Goal: Task Accomplishment & Management: Complete application form

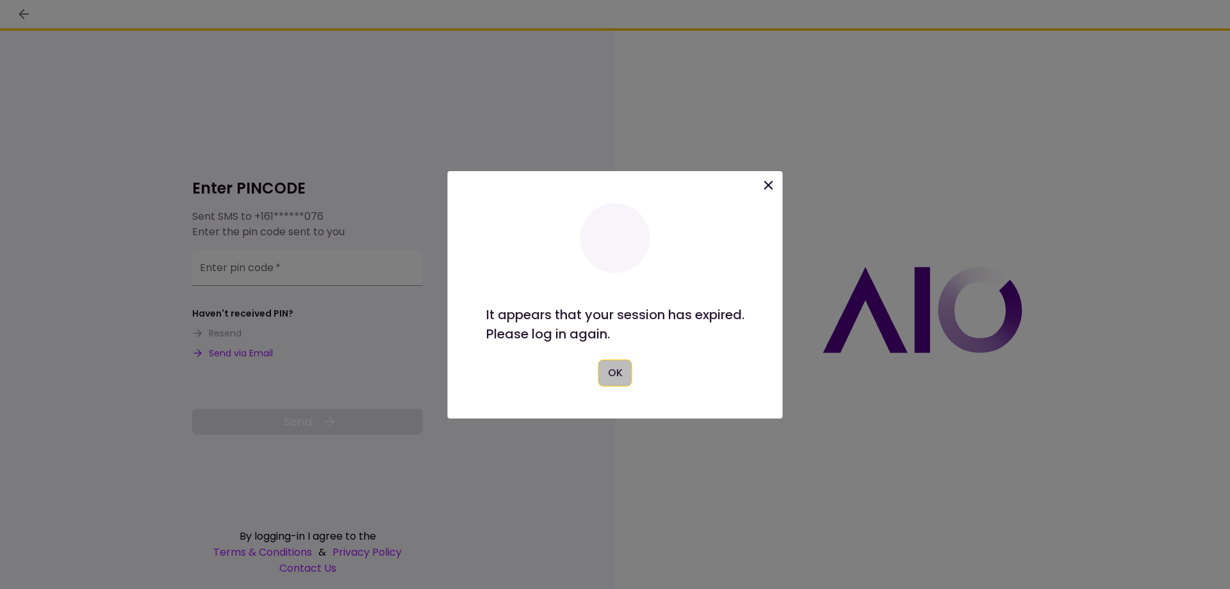
click at [602, 365] on button "OK" at bounding box center [616, 373] width 34 height 27
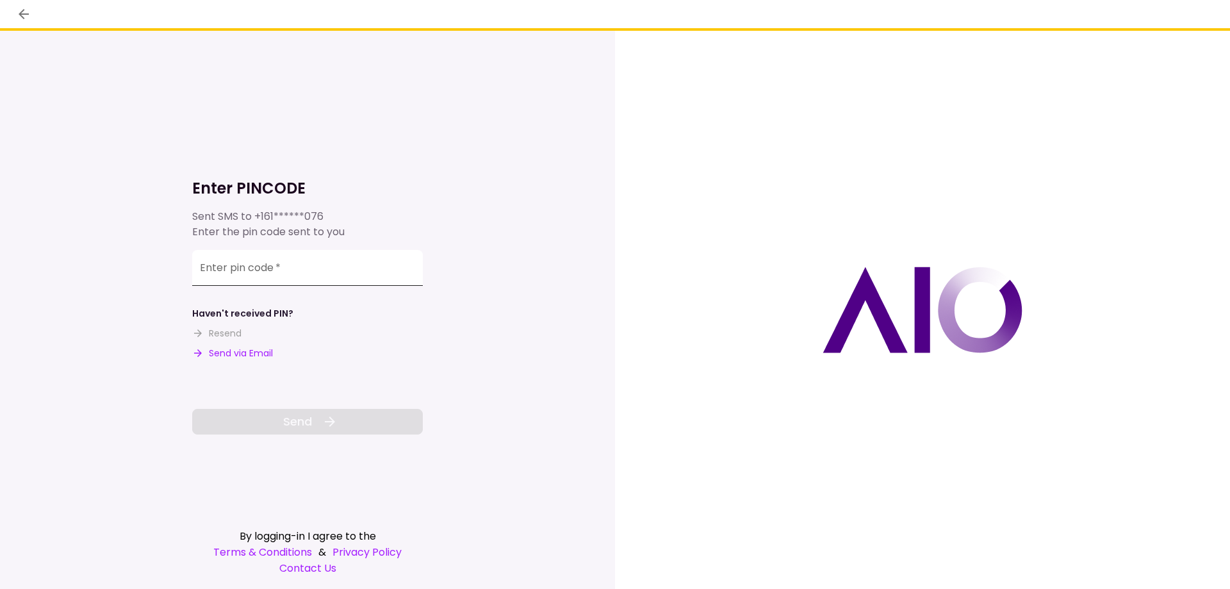
click at [259, 260] on div "Enter pin code   *" at bounding box center [307, 268] width 231 height 36
type input "*"
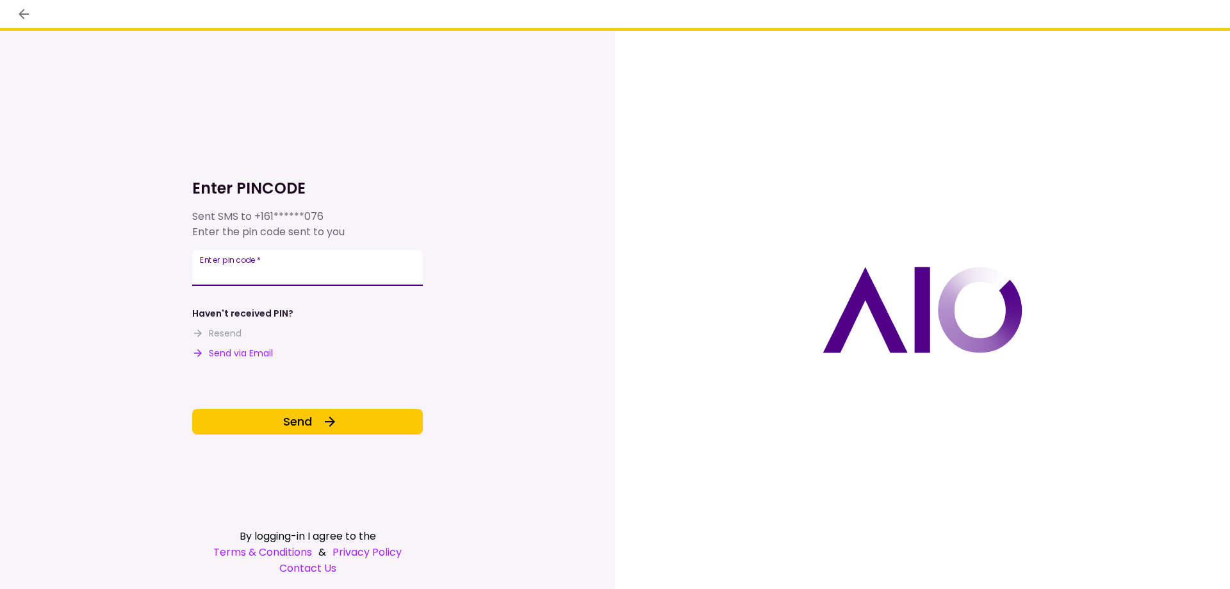
type input "******"
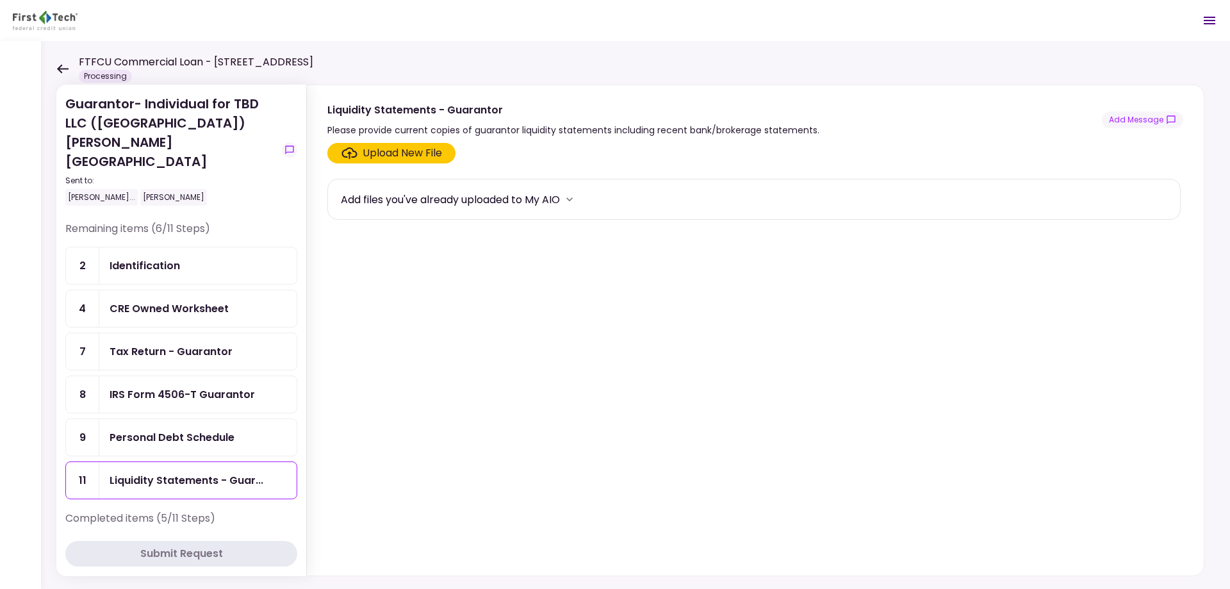
click at [63, 71] on icon at bounding box center [62, 69] width 12 height 10
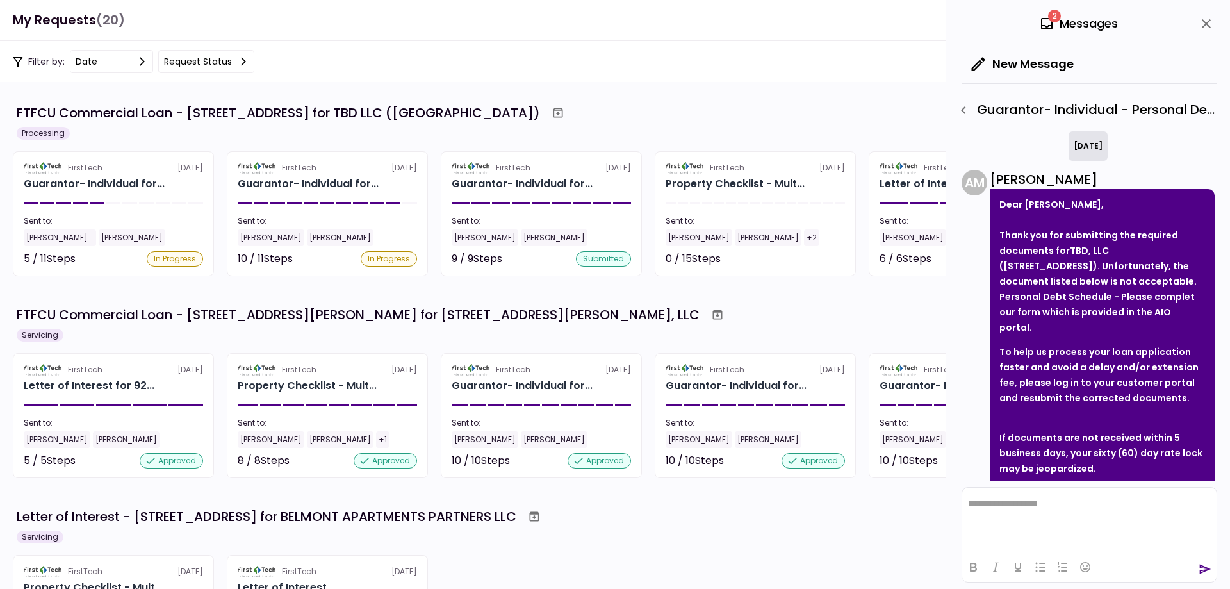
scroll to position [100, 0]
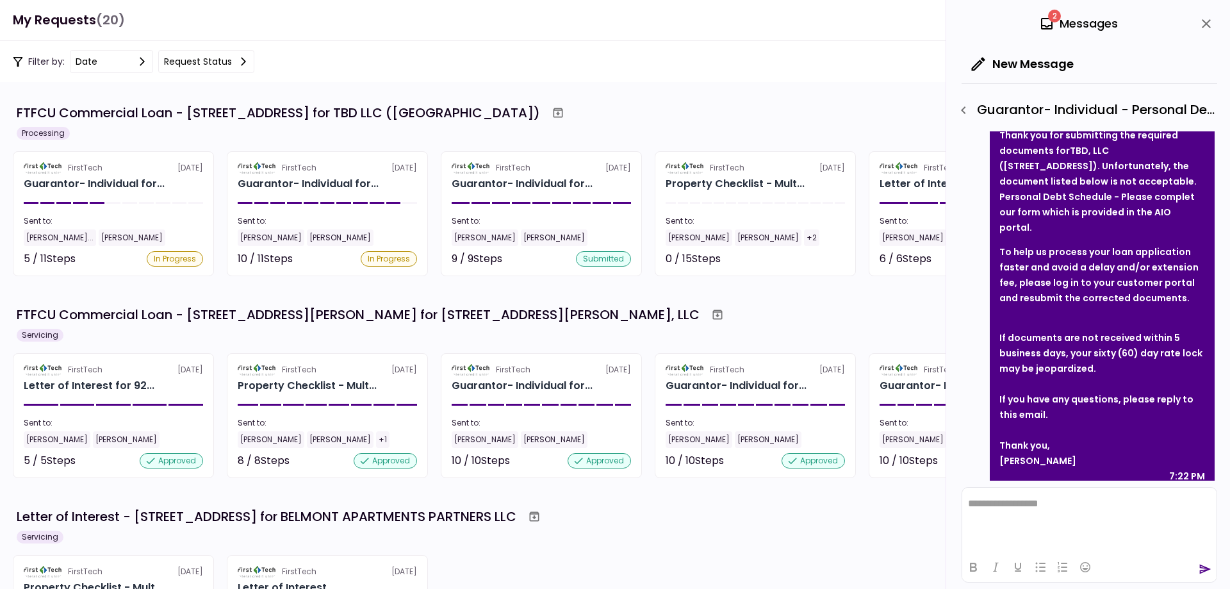
click at [1209, 25] on icon "close" at bounding box center [1206, 23] width 15 height 15
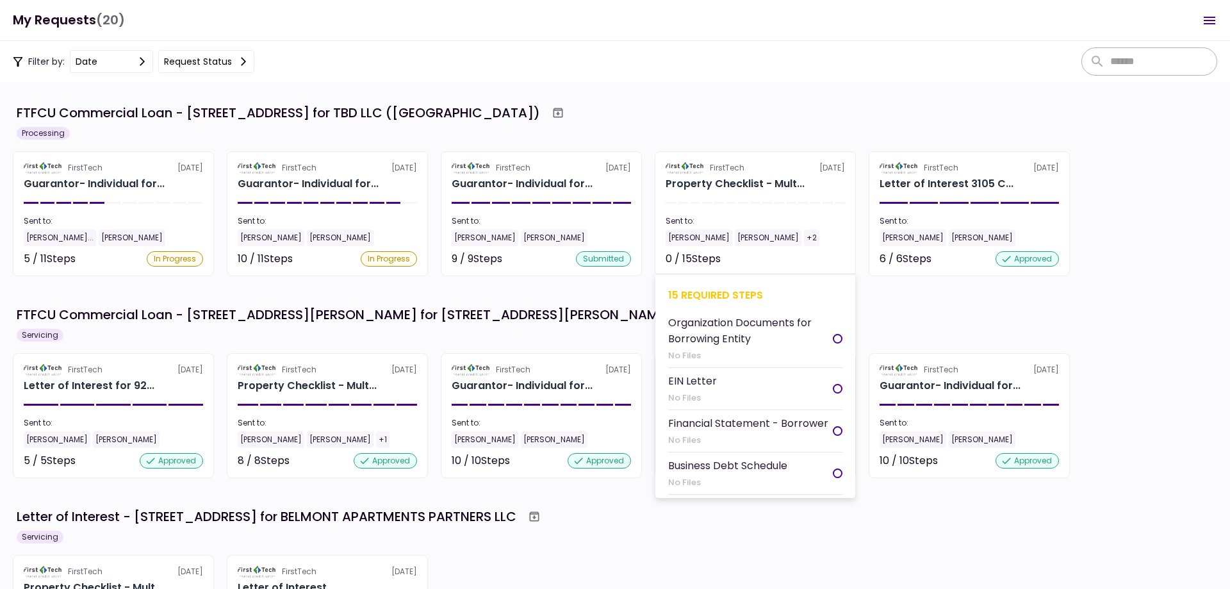
click at [770, 174] on section "FirstTech [DATE] Property Checklist - Mult... Sent to: [PERSON_NAME] [PERSON_NA…" at bounding box center [755, 213] width 201 height 125
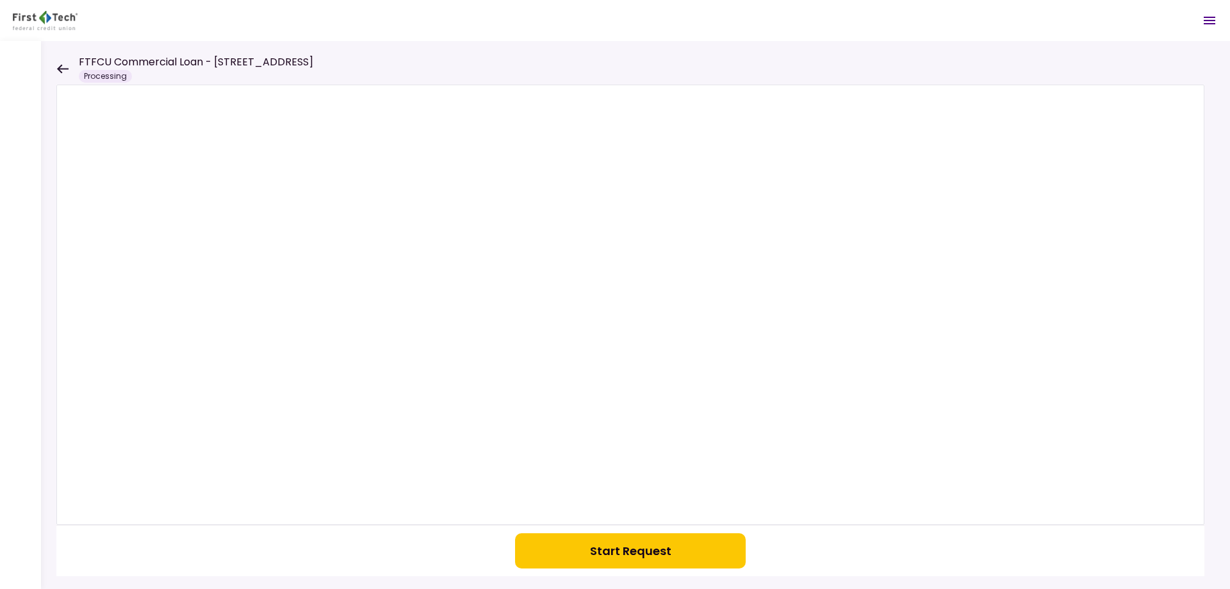
click at [622, 553] on button "Start Request" at bounding box center [630, 550] width 231 height 35
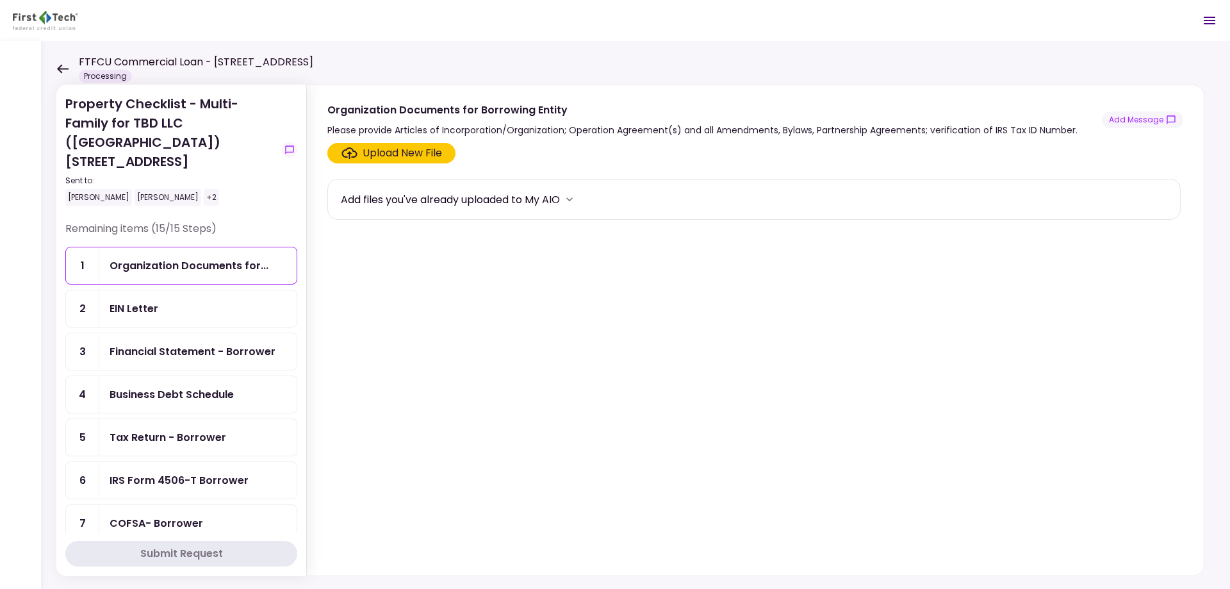
click at [382, 149] on div "Upload New File" at bounding box center [402, 152] width 79 height 15
click at [0, 0] on input "Upload New File" at bounding box center [0, 0] width 0 height 0
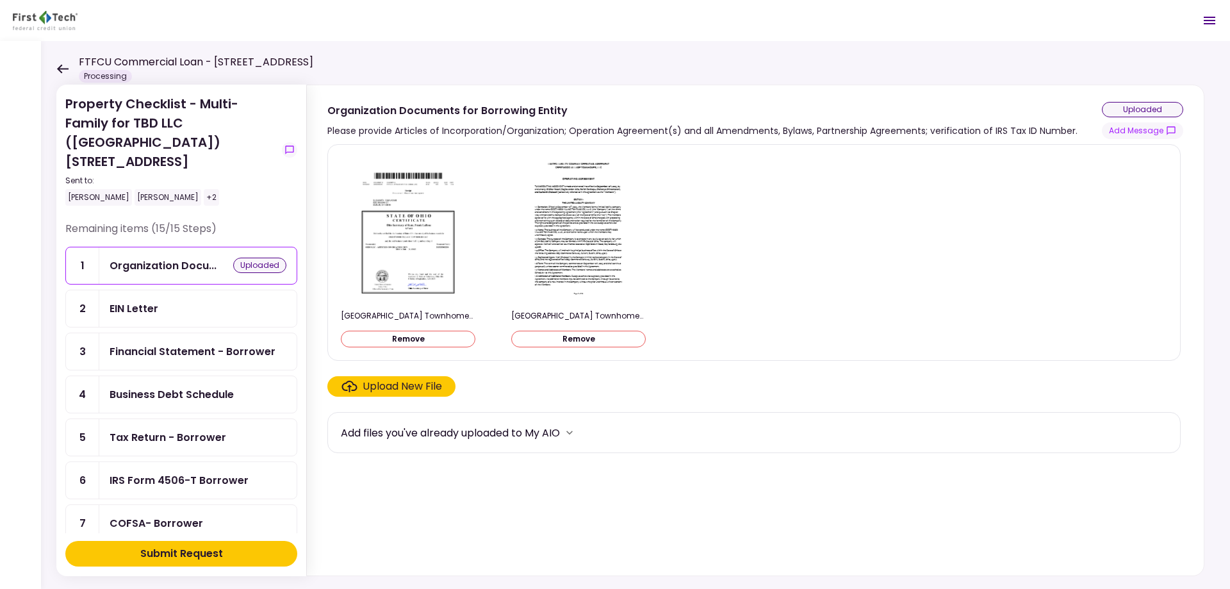
click at [205, 549] on div "Submit Request" at bounding box center [181, 553] width 83 height 15
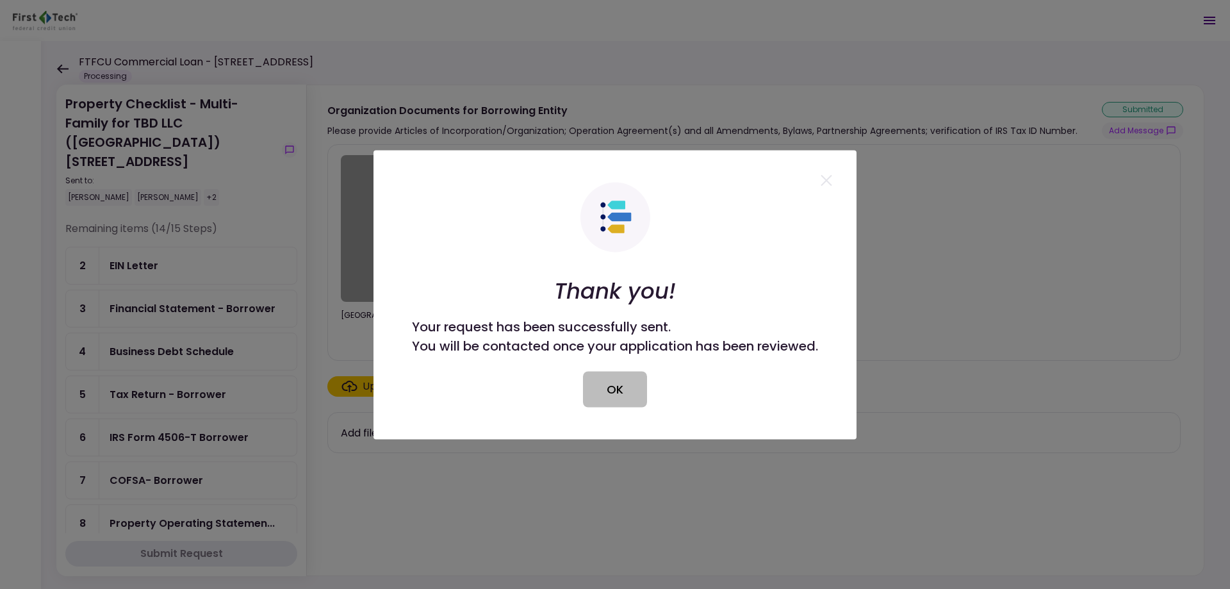
click at [624, 393] on button "OK" at bounding box center [615, 389] width 64 height 36
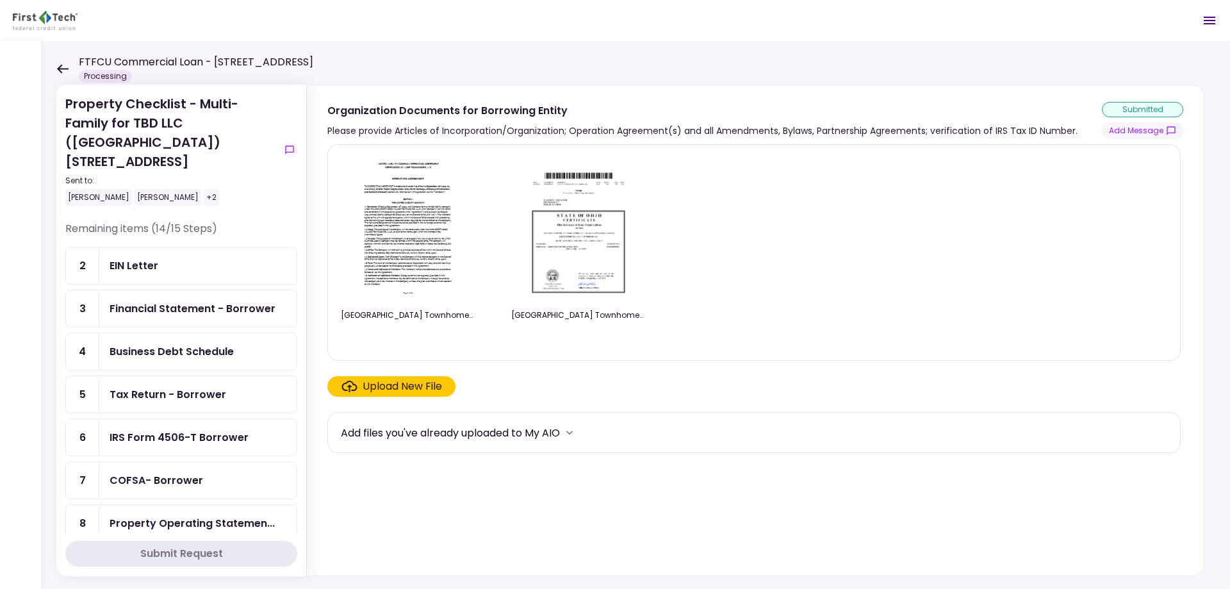
click at [145, 258] on div "EIN Letter" at bounding box center [134, 266] width 49 height 16
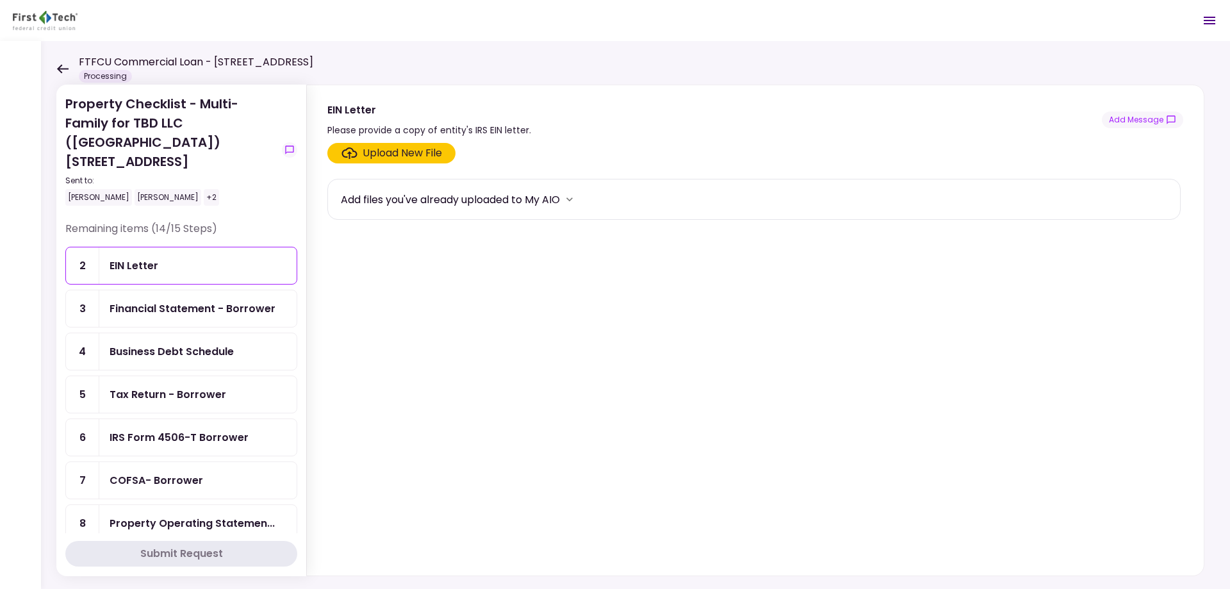
click at [393, 160] on div "Upload New File" at bounding box center [402, 152] width 79 height 15
click at [0, 0] on input "Upload New File" at bounding box center [0, 0] width 0 height 0
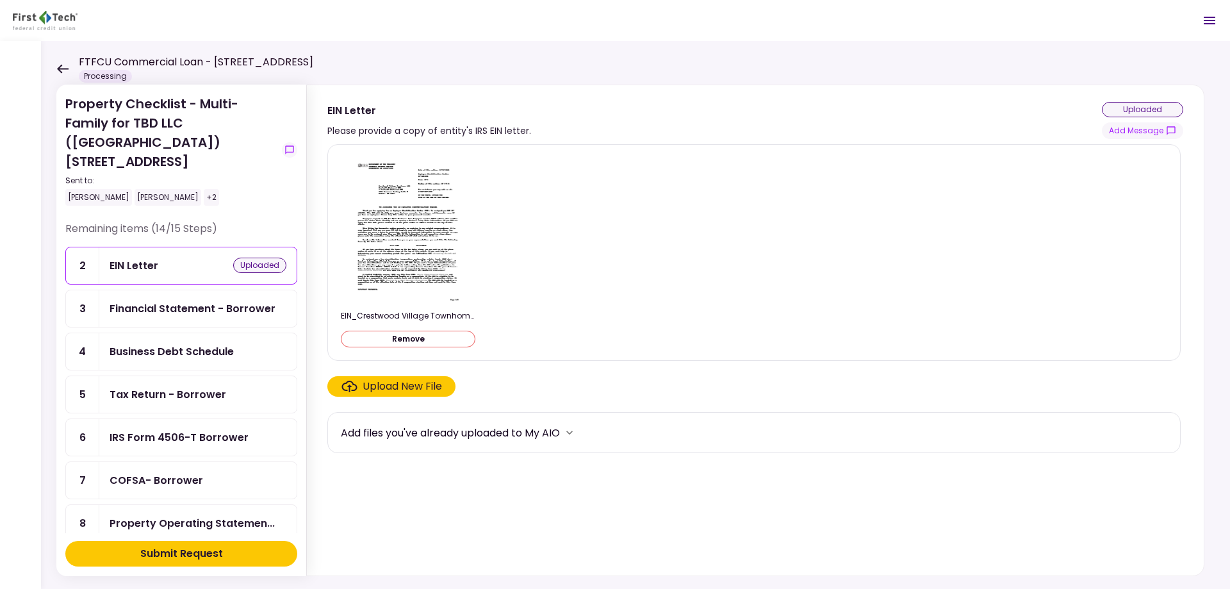
click at [201, 546] on div "Submit Request" at bounding box center [181, 553] width 83 height 15
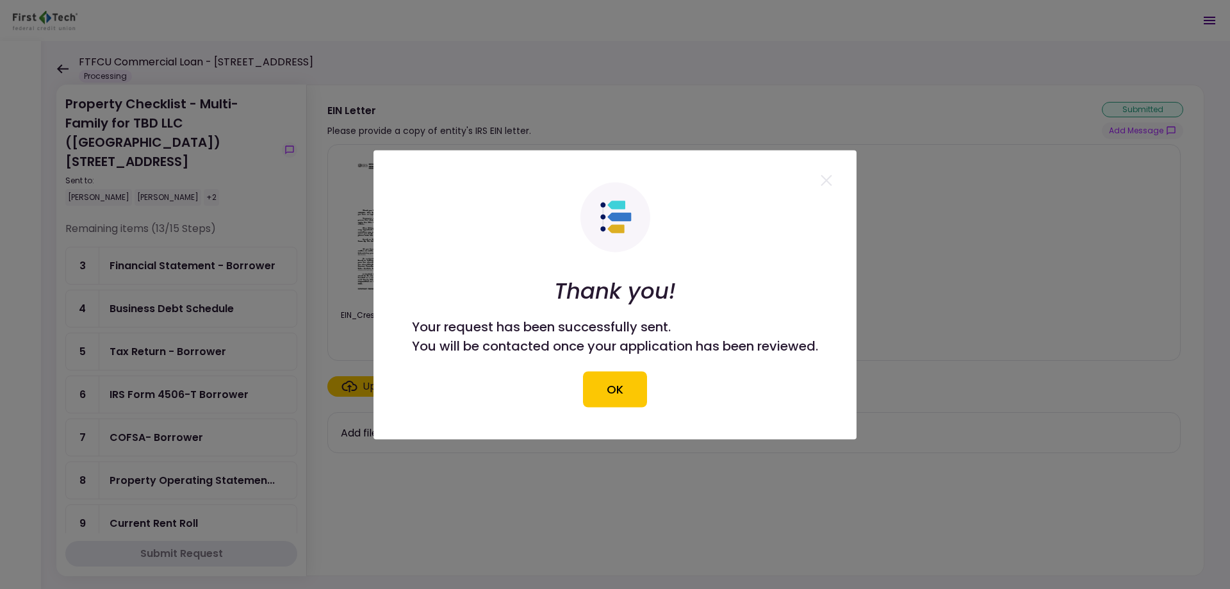
click at [618, 389] on button "OK" at bounding box center [615, 389] width 64 height 36
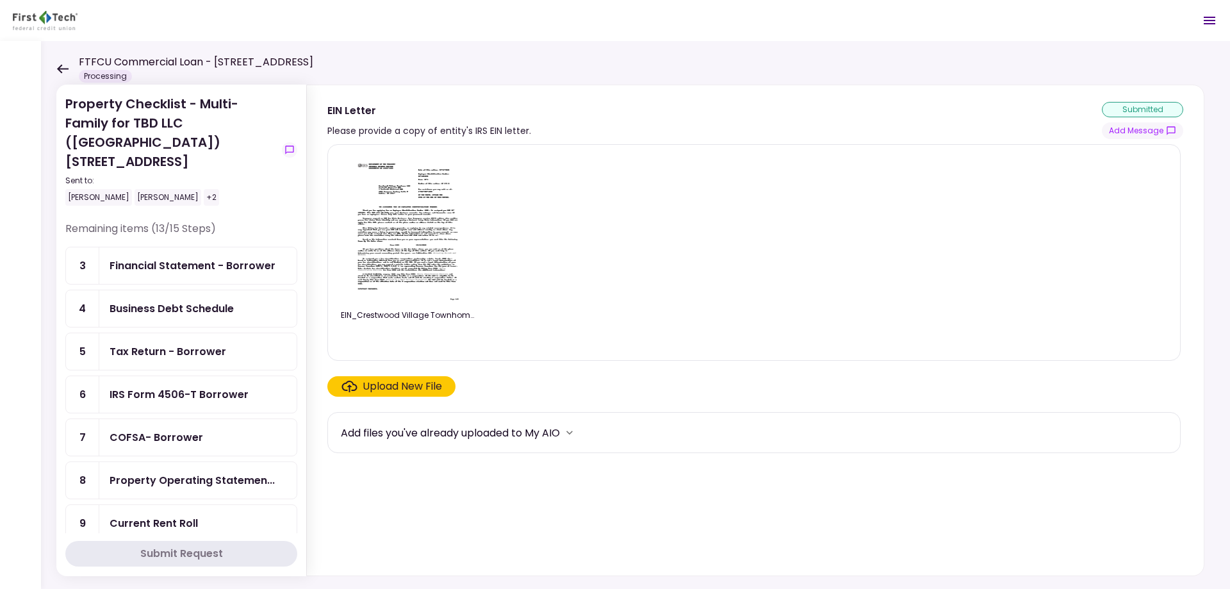
click at [209, 258] on div "Financial Statement - Borrower" at bounding box center [193, 266] width 166 height 16
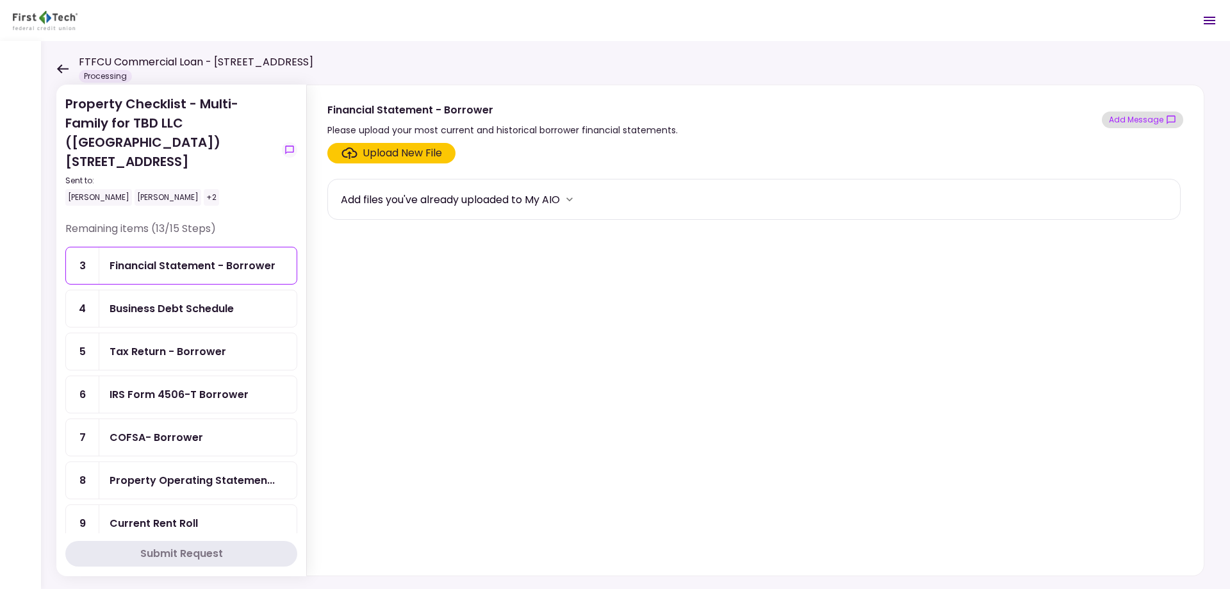
click at [1152, 120] on button "Add Message" at bounding box center [1142, 120] width 81 height 17
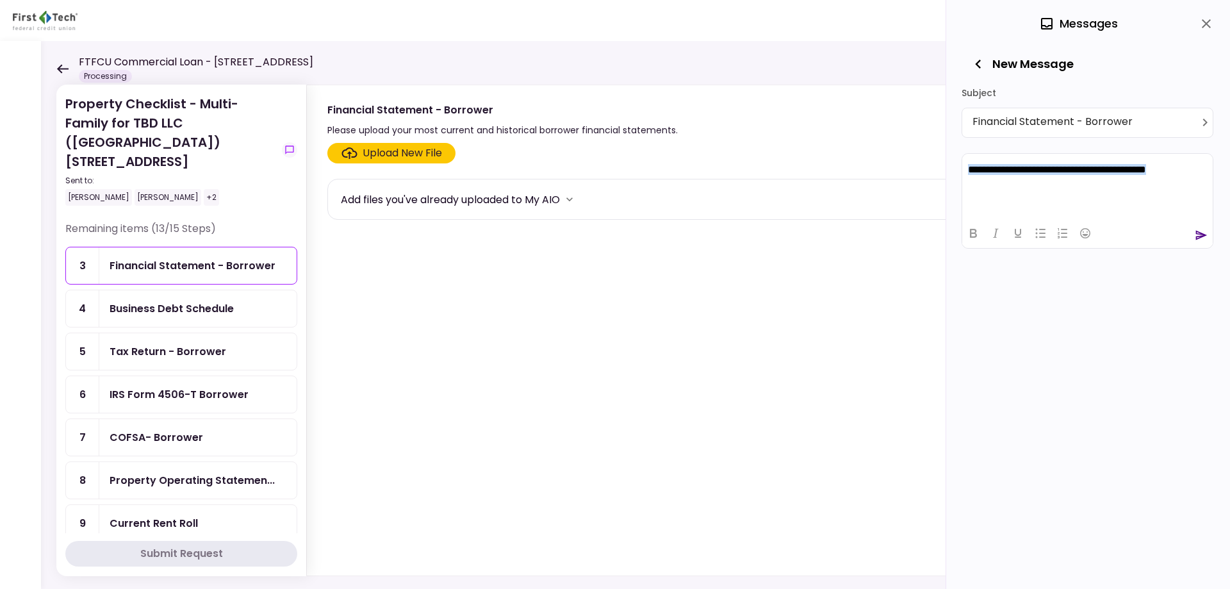
drag, startPoint x: 1177, startPoint y: 166, endPoint x: 955, endPoint y: 167, distance: 221.1
click at [963, 167] on html "**********" at bounding box center [1088, 169] width 251 height 32
copy p "**********"
click at [1190, 171] on p "**********" at bounding box center [1087, 169] width 239 height 12
click at [1202, 234] on icon "send" at bounding box center [1202, 235] width 12 height 10
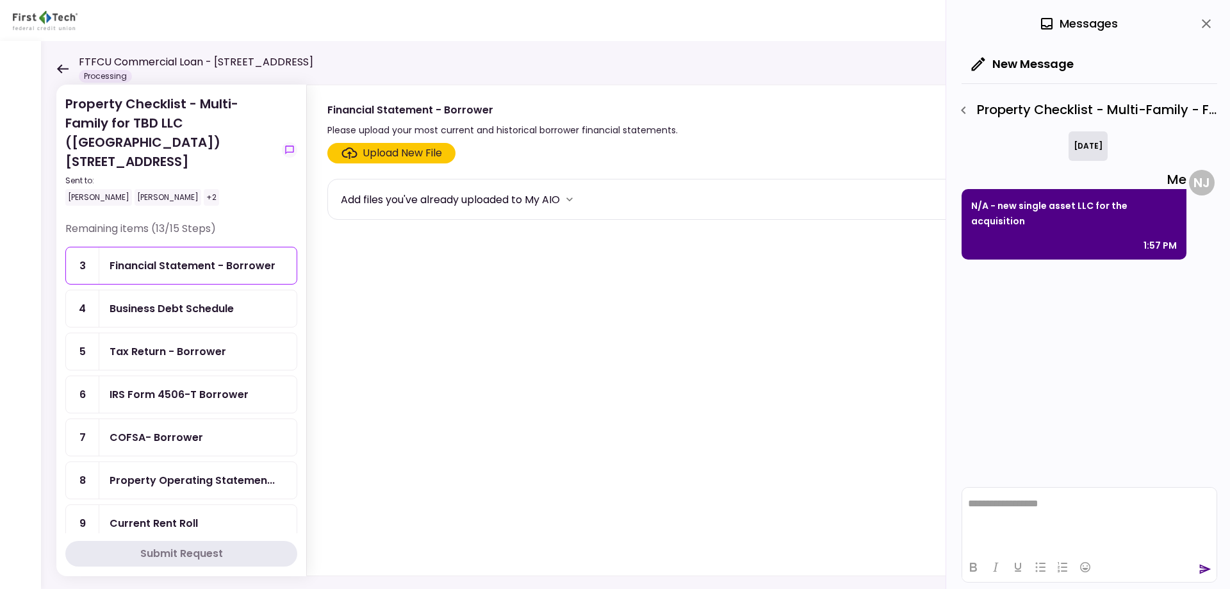
click at [176, 301] on div "Business Debt Schedule" at bounding box center [172, 309] width 124 height 16
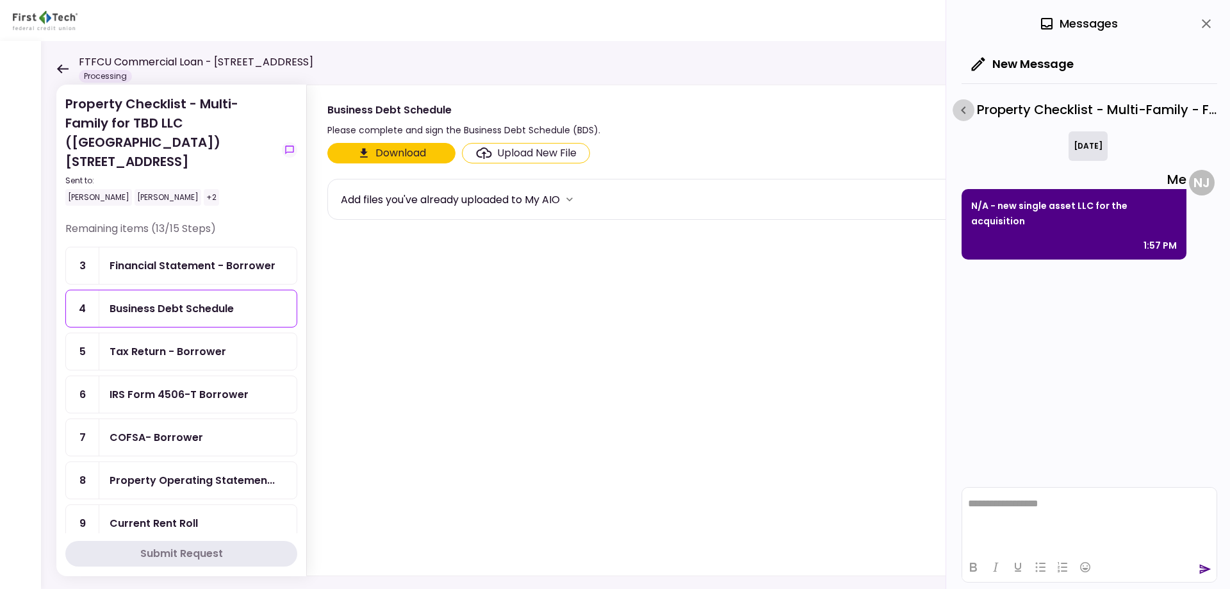
click at [966, 110] on icon "button" at bounding box center [963, 110] width 15 height 15
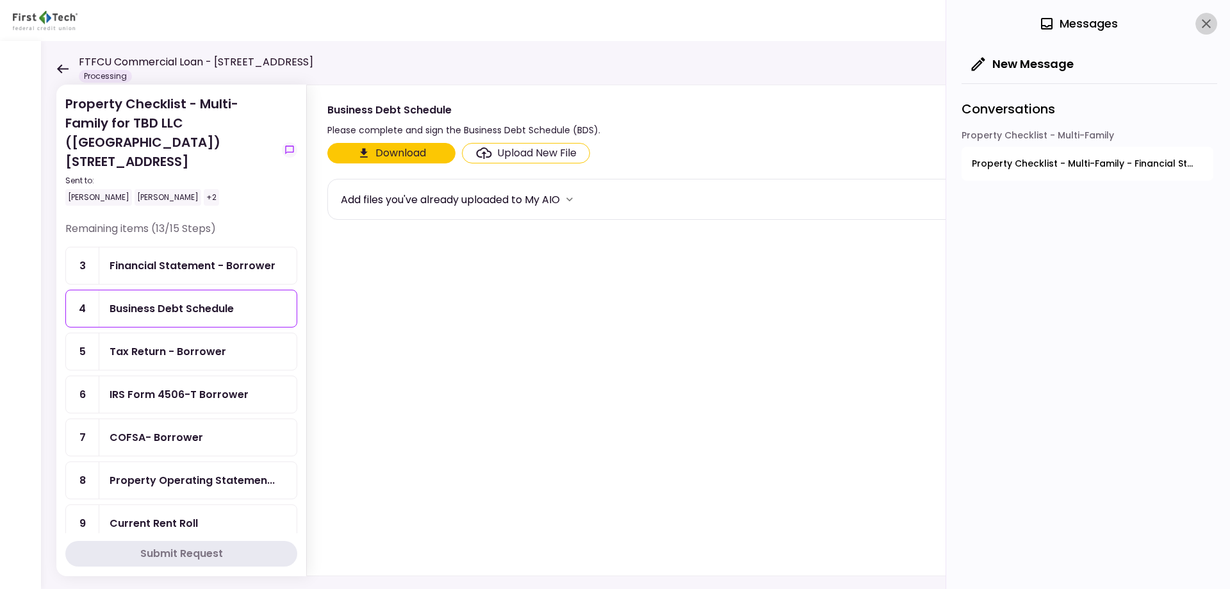
click at [1208, 22] on icon "close" at bounding box center [1206, 23] width 9 height 9
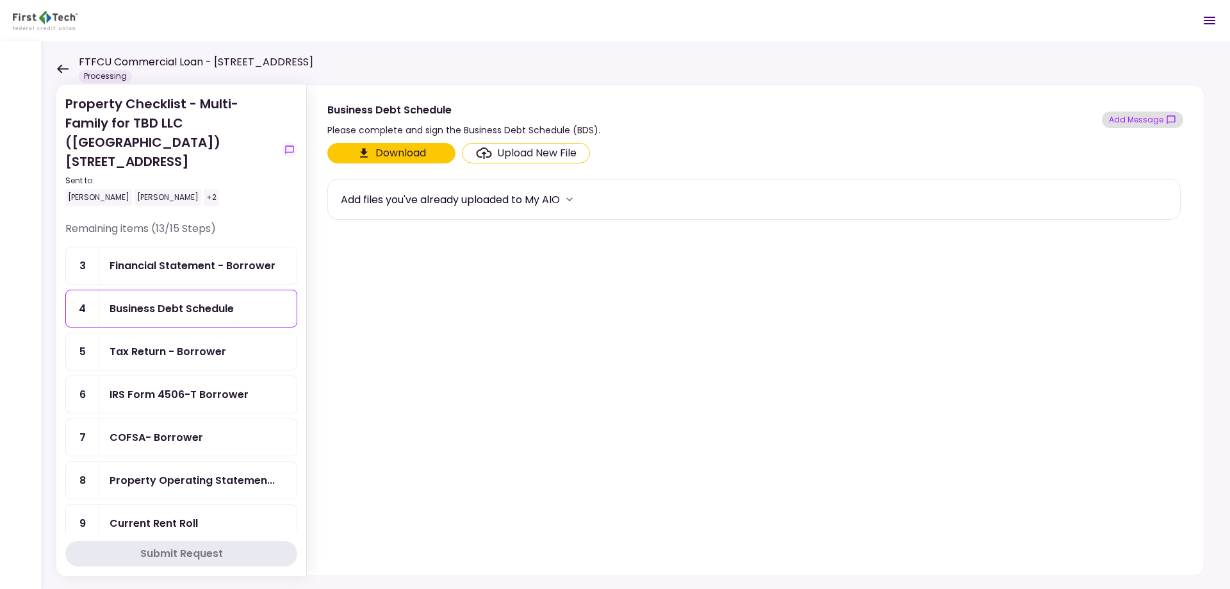
click at [1164, 119] on button "Add Message" at bounding box center [1142, 120] width 81 height 17
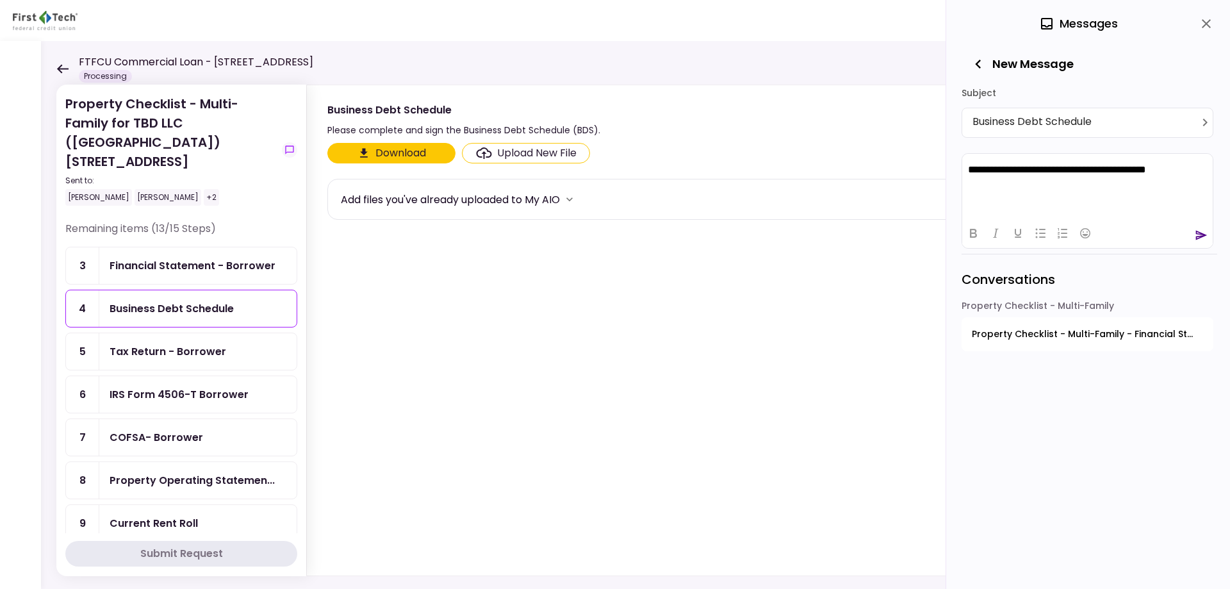
click at [1198, 233] on icon "send" at bounding box center [1201, 235] width 13 height 13
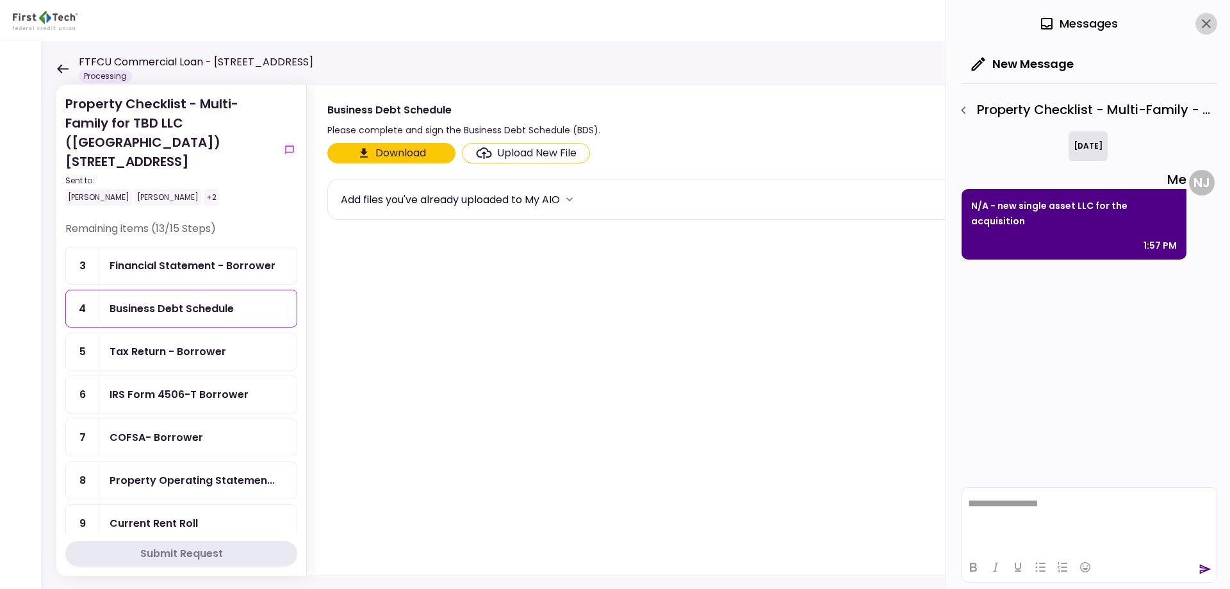
click at [1205, 25] on icon "close" at bounding box center [1206, 23] width 9 height 9
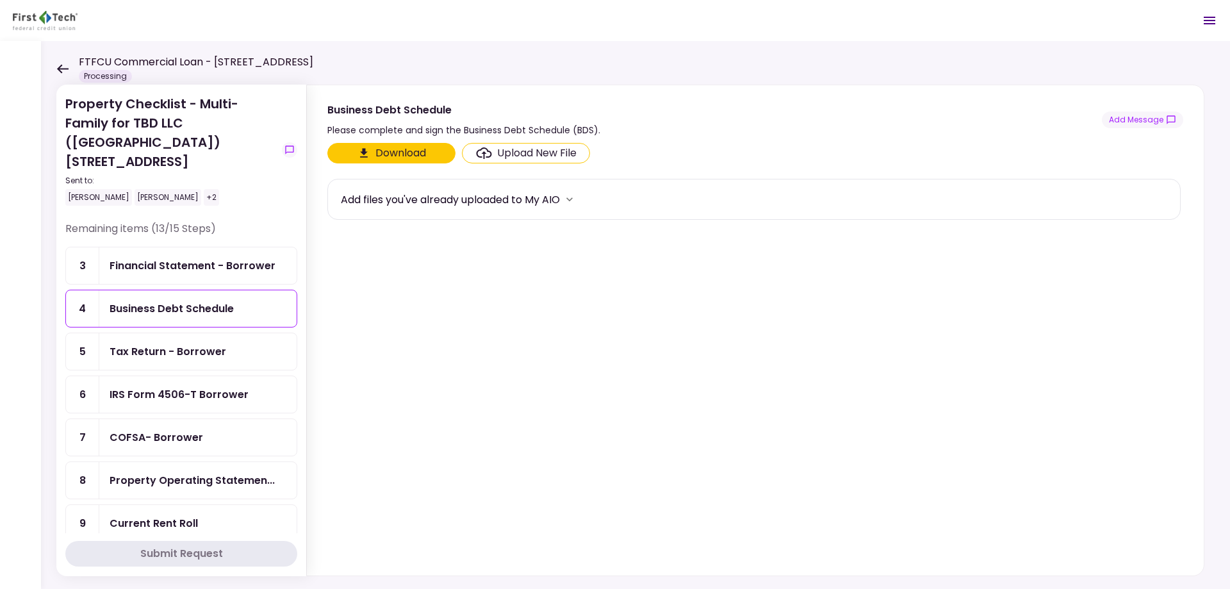
click at [210, 343] on div "Tax Return - Borrower" at bounding box center [168, 351] width 117 height 16
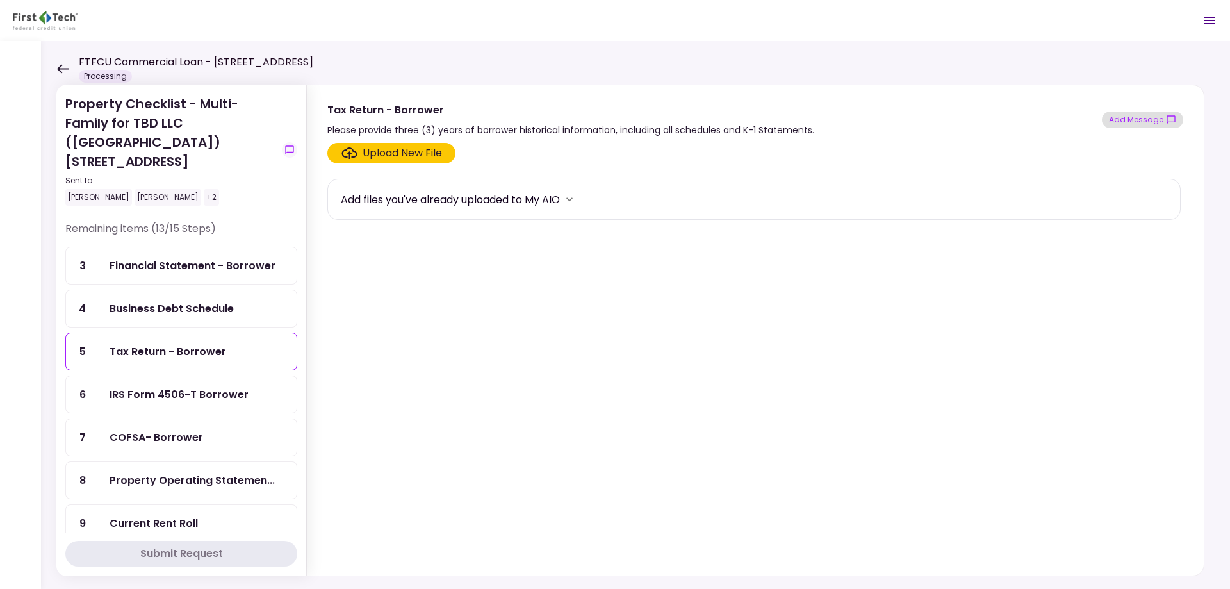
click at [1141, 119] on button "Add Message" at bounding box center [1142, 120] width 81 height 17
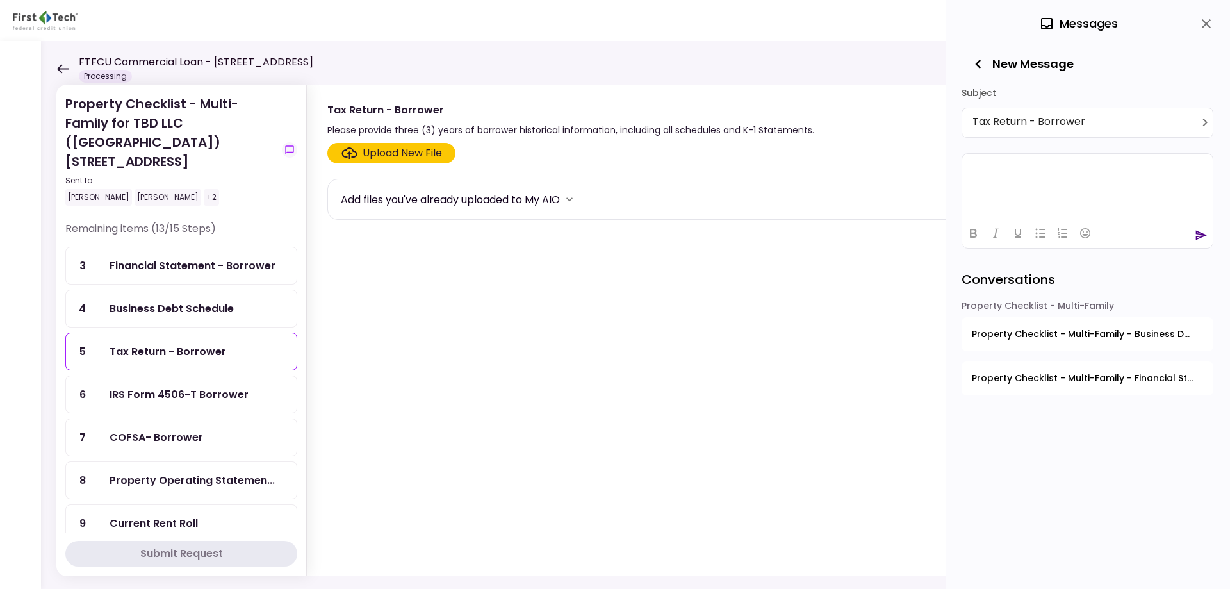
click at [1071, 177] on html at bounding box center [1088, 168] width 251 height 31
click at [1201, 233] on icon "send" at bounding box center [1202, 235] width 12 height 10
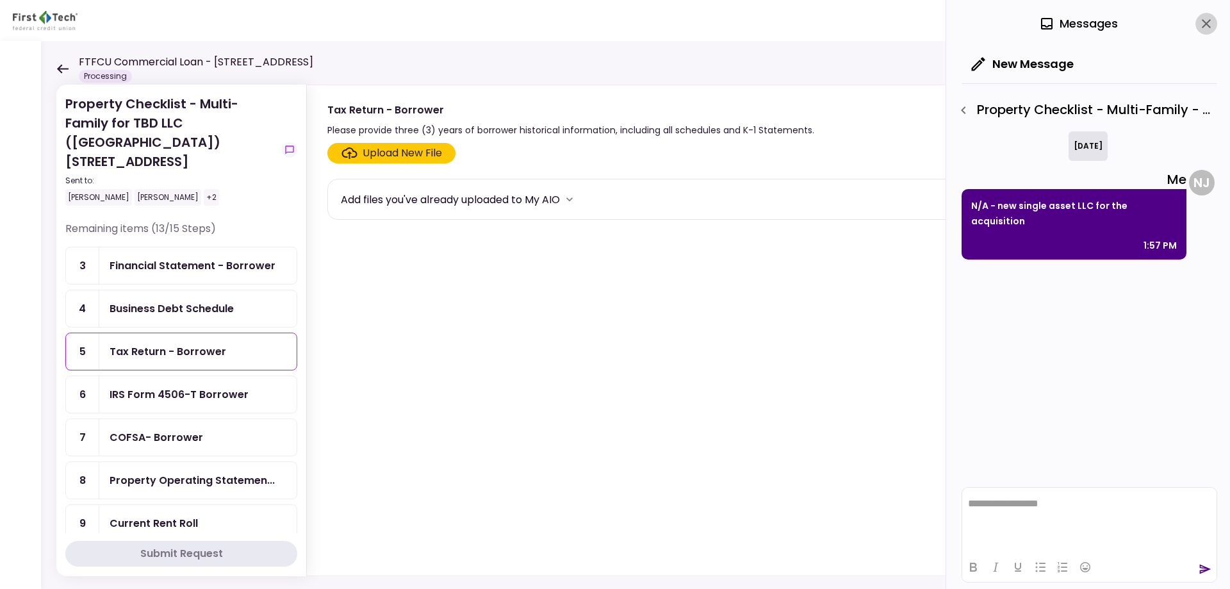
click at [1208, 24] on icon "close" at bounding box center [1206, 23] width 15 height 15
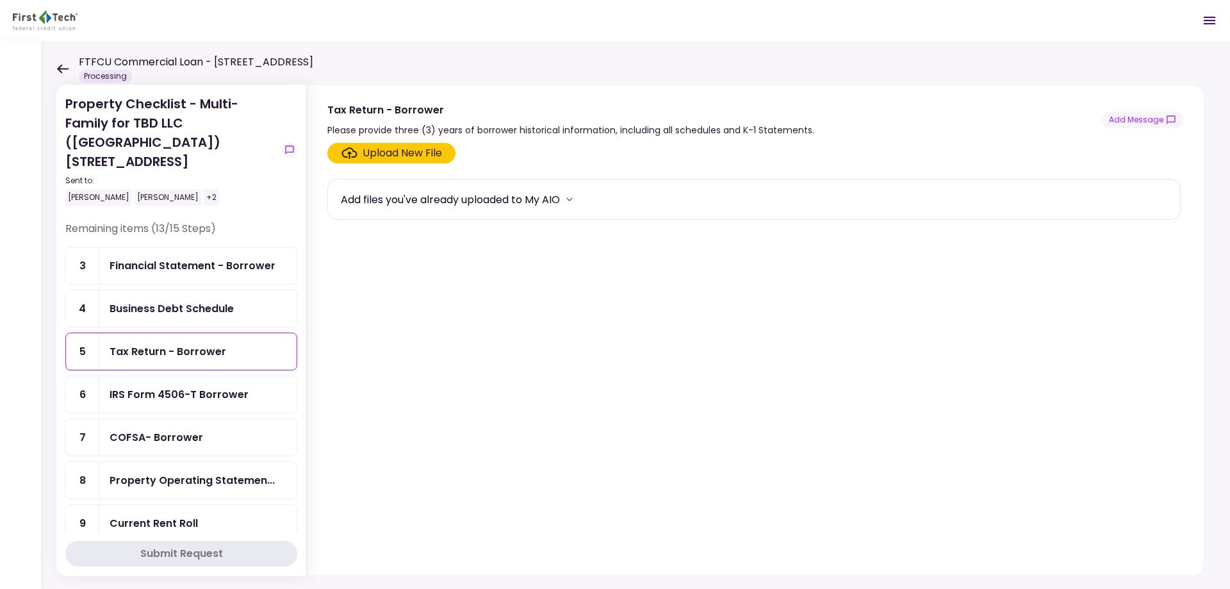
click at [167, 386] on div "IRS Form 4506-T Borrower" at bounding box center [179, 394] width 139 height 16
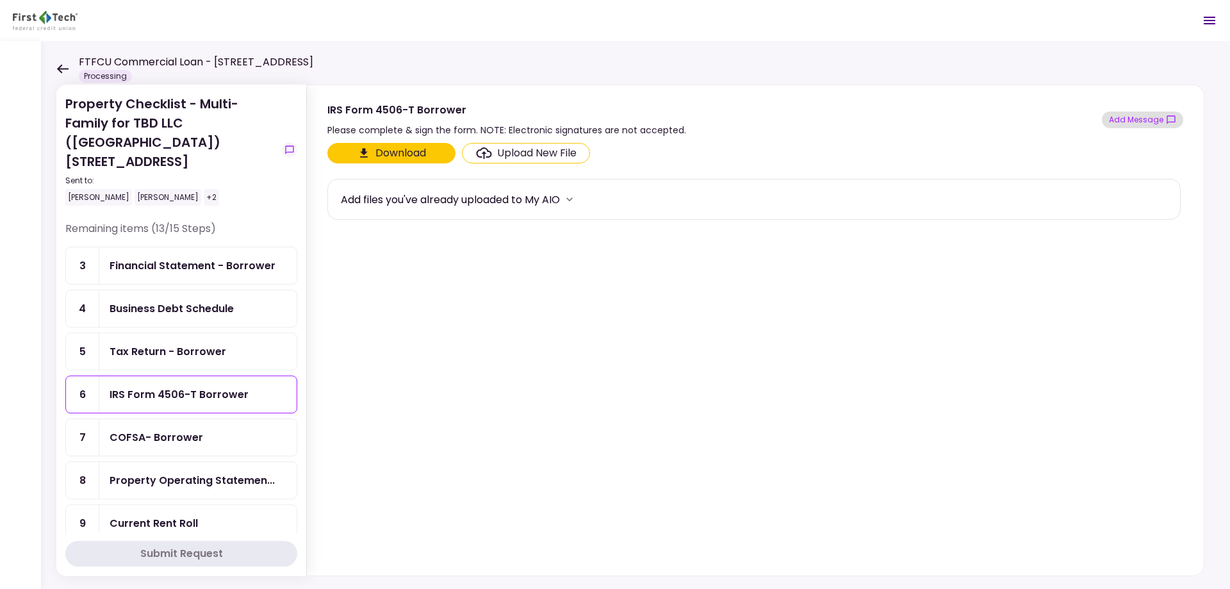
click at [1165, 121] on button "Add Message" at bounding box center [1142, 120] width 81 height 17
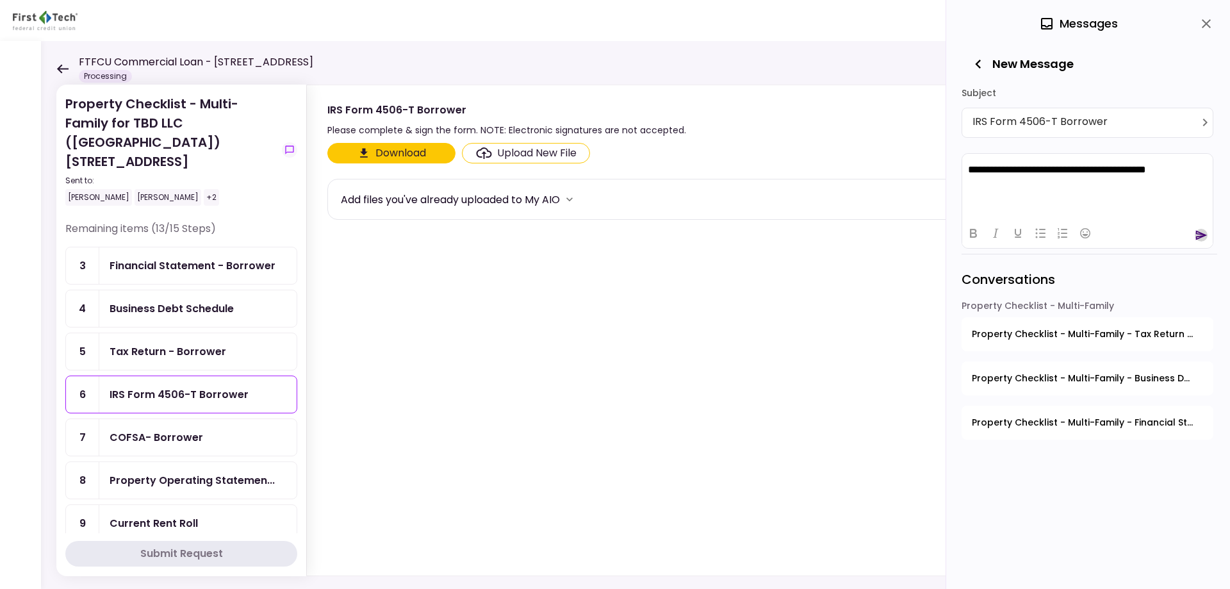
click at [1200, 231] on icon "send" at bounding box center [1201, 235] width 13 height 13
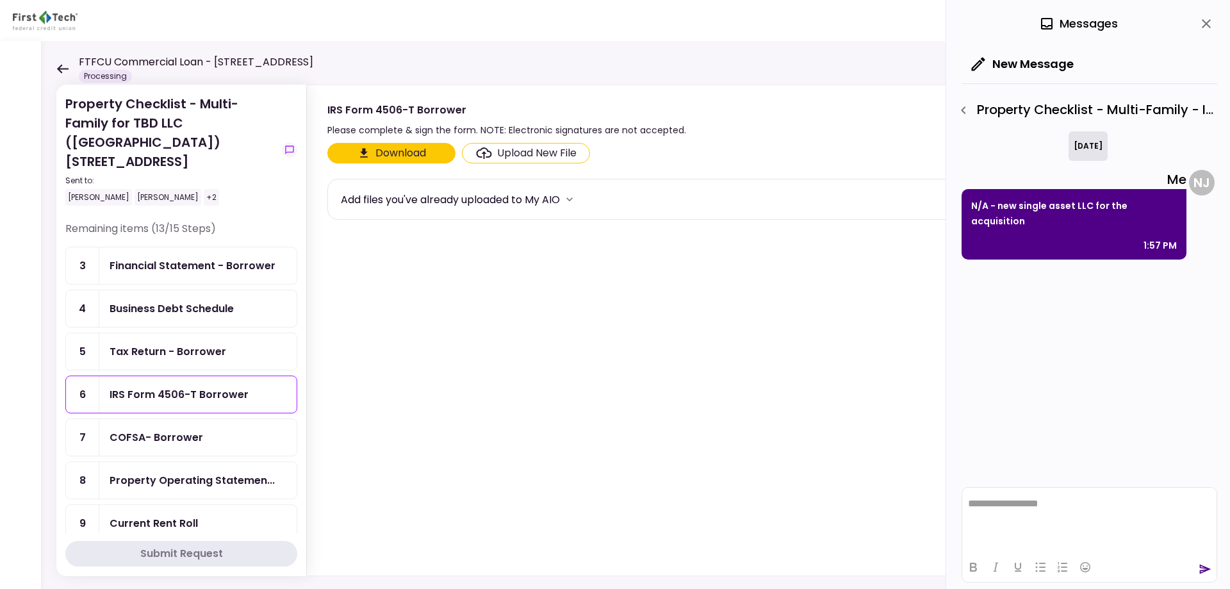
click at [1205, 23] on icon "close" at bounding box center [1206, 23] width 9 height 9
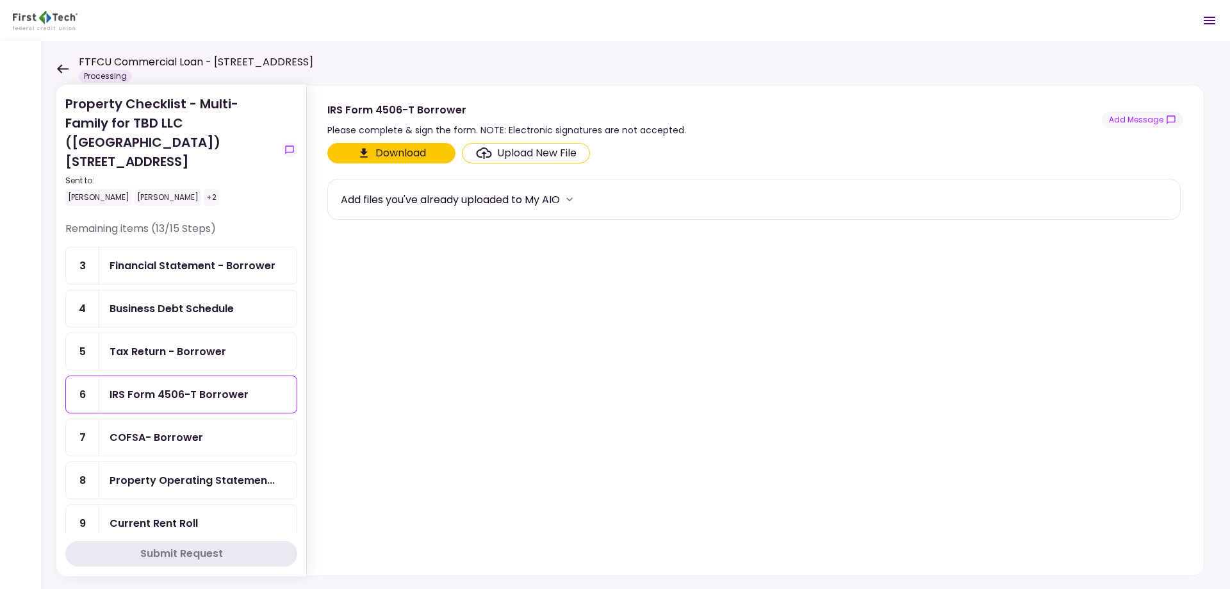
click at [180, 429] on div "COFSA- Borrower" at bounding box center [157, 437] width 94 height 16
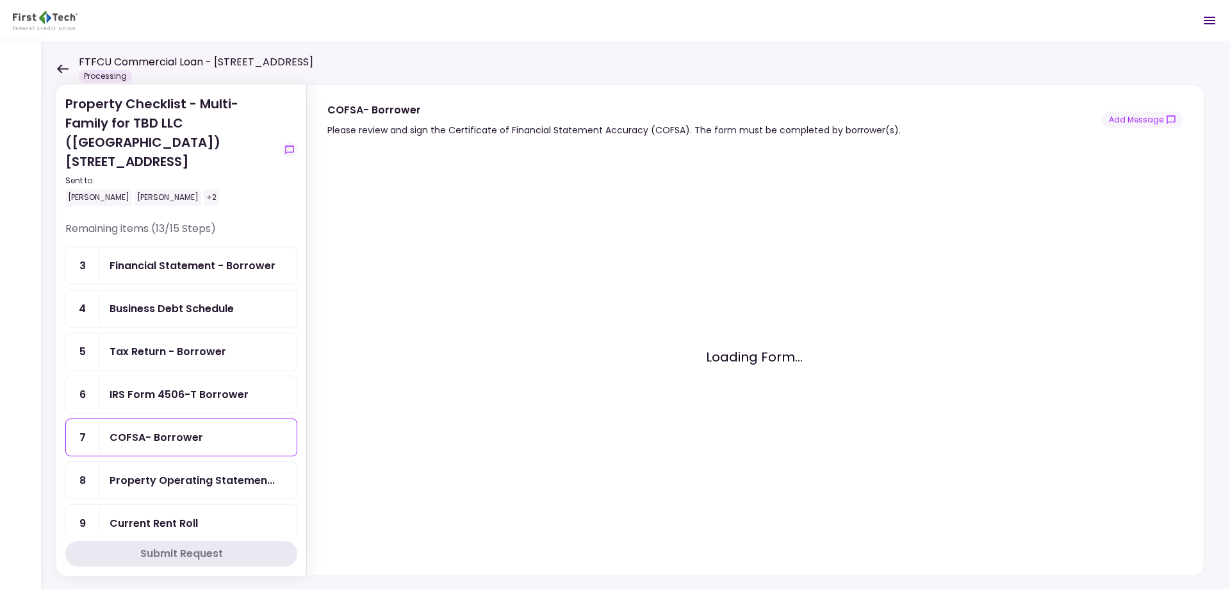
click at [183, 462] on div "Property Operating Statemen..." at bounding box center [197, 480] width 197 height 37
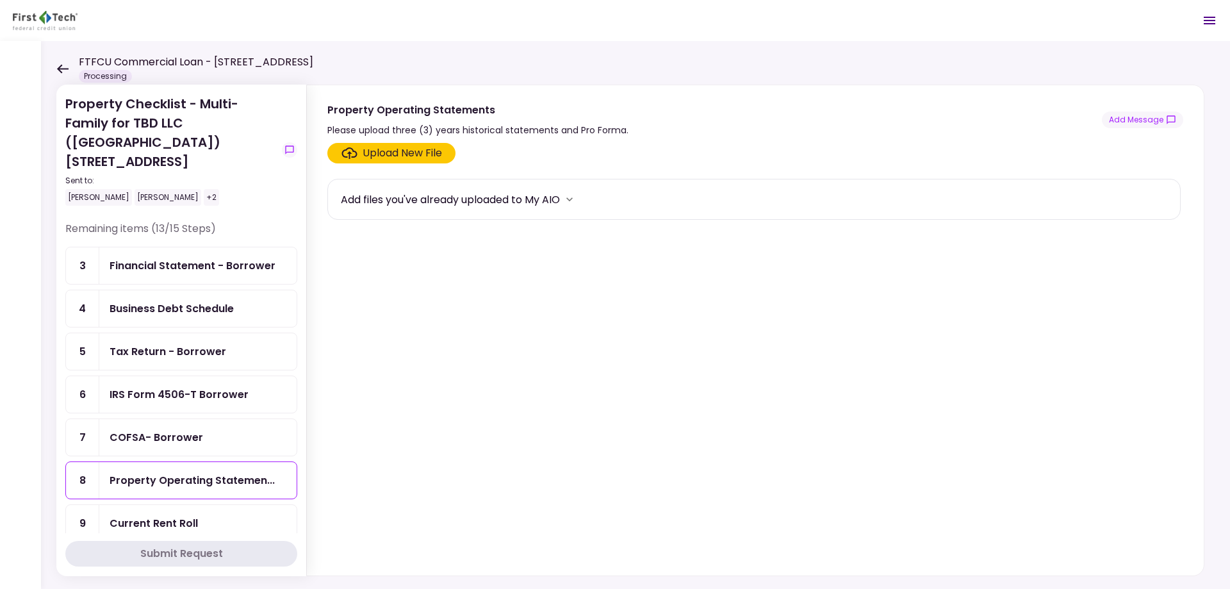
click at [180, 429] on div "COFSA- Borrower" at bounding box center [157, 437] width 94 height 16
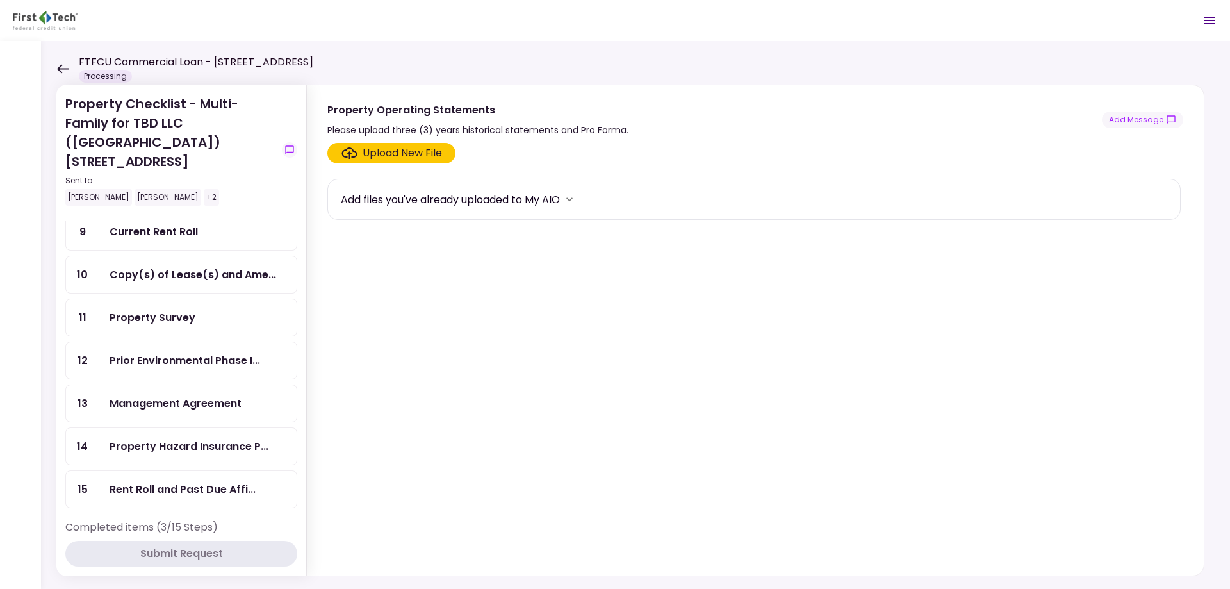
scroll to position [313, 0]
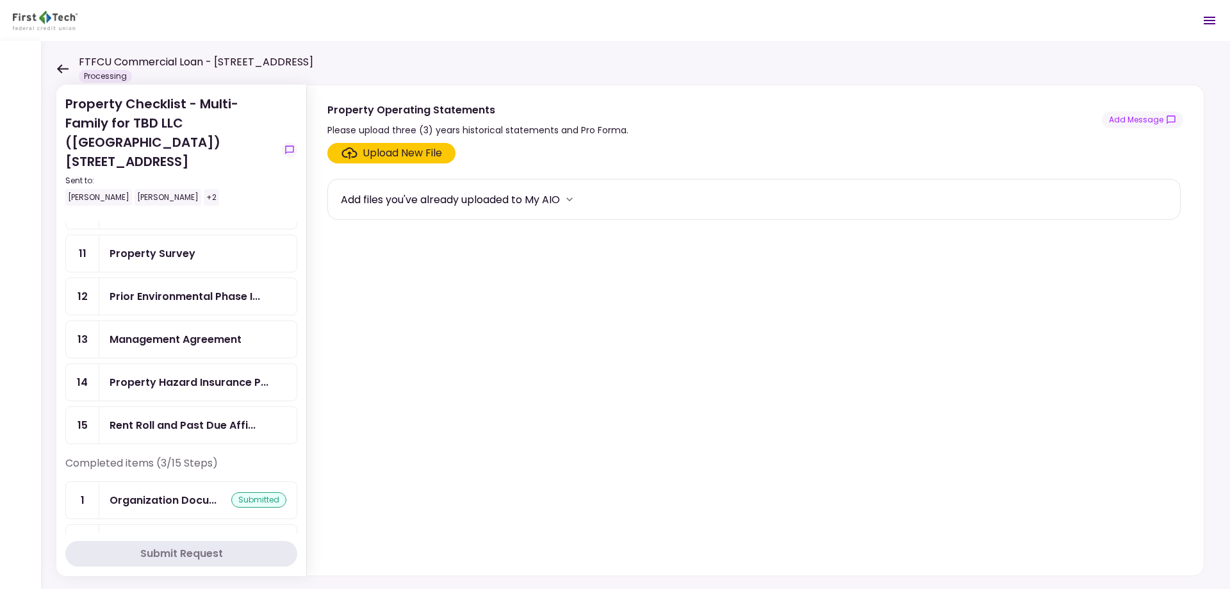
click at [204, 331] on div "Management Agreement" at bounding box center [176, 339] width 132 height 16
click at [1134, 120] on button "Add Message" at bounding box center [1142, 120] width 81 height 17
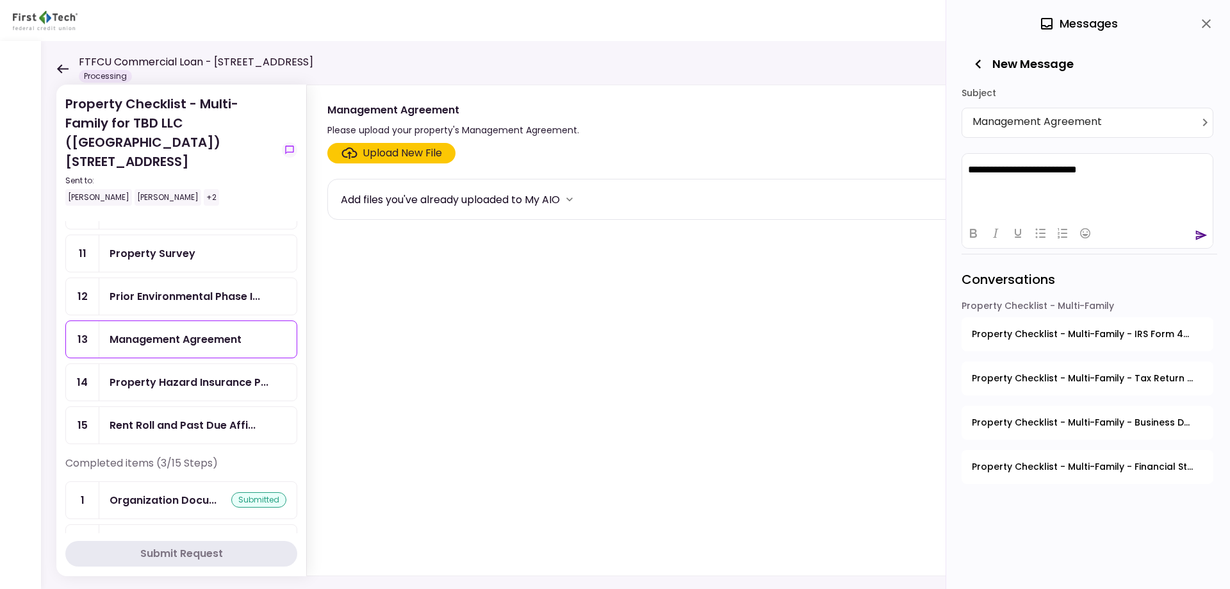
click at [1200, 236] on icon "send" at bounding box center [1202, 235] width 12 height 10
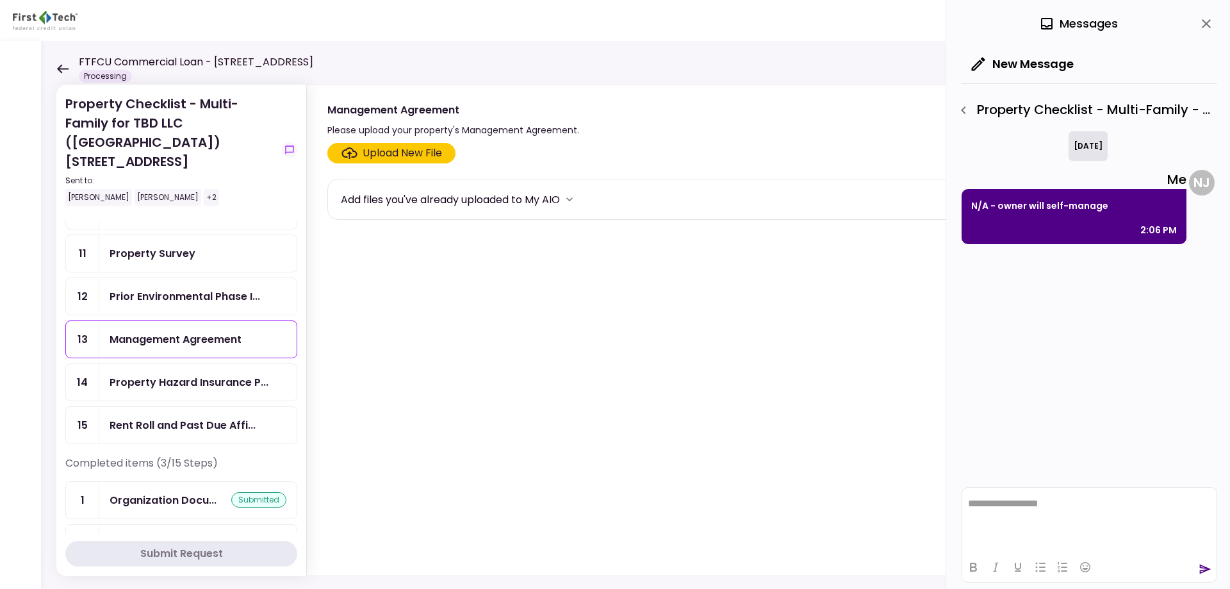
click at [1209, 24] on icon "close" at bounding box center [1206, 23] width 15 height 15
